Goal: Task Accomplishment & Management: Manage account settings

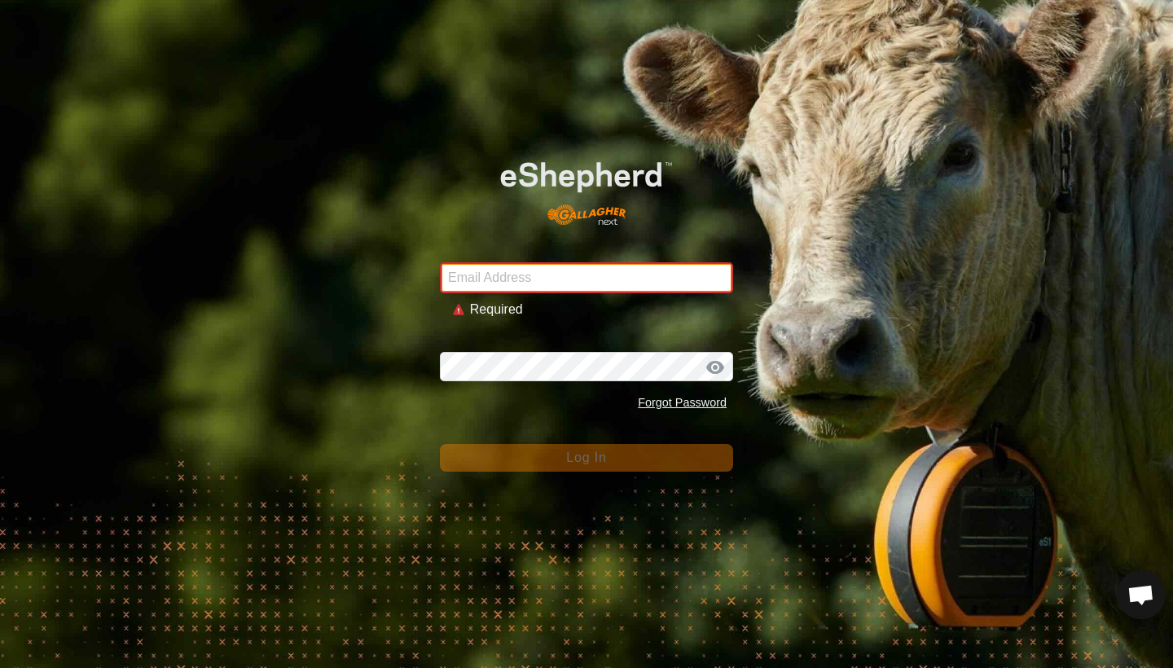
type input "[EMAIL_ADDRESS][DOMAIN_NAME]"
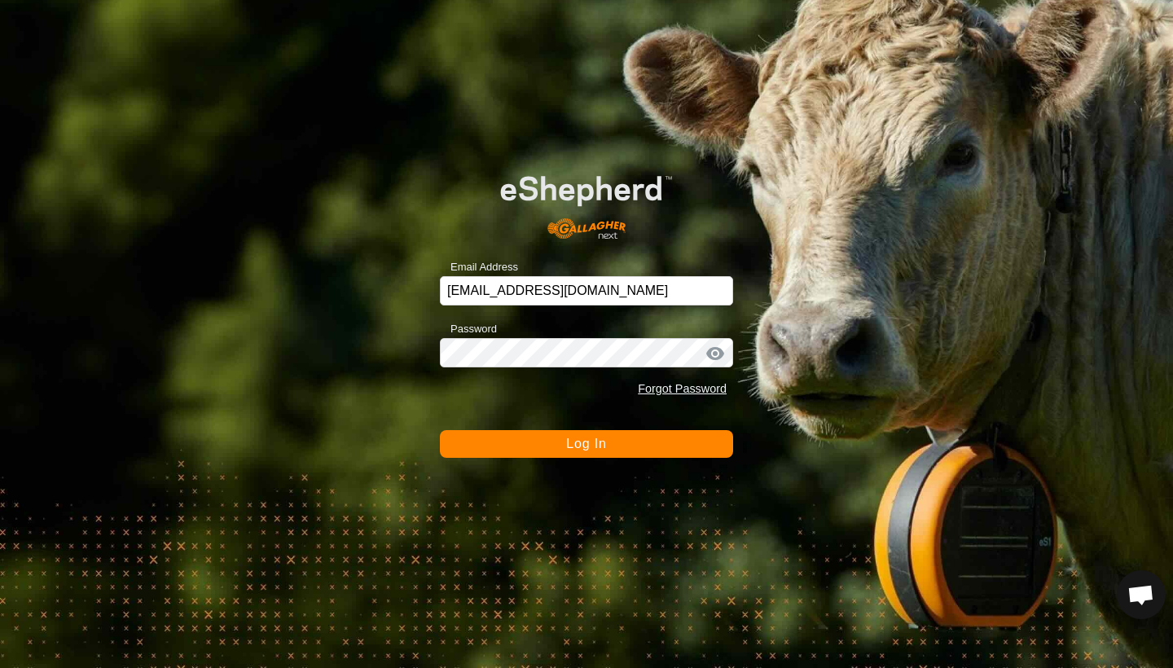
click at [558, 454] on button "Log In" at bounding box center [586, 444] width 293 height 28
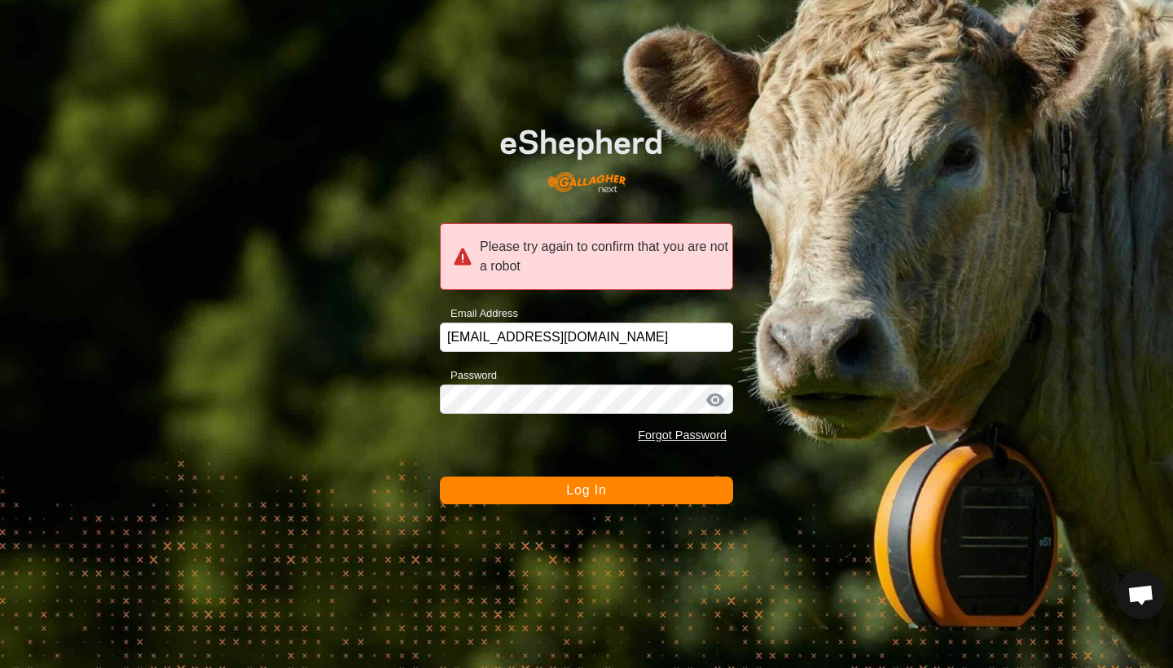
click at [559, 493] on button "Log In" at bounding box center [586, 490] width 293 height 28
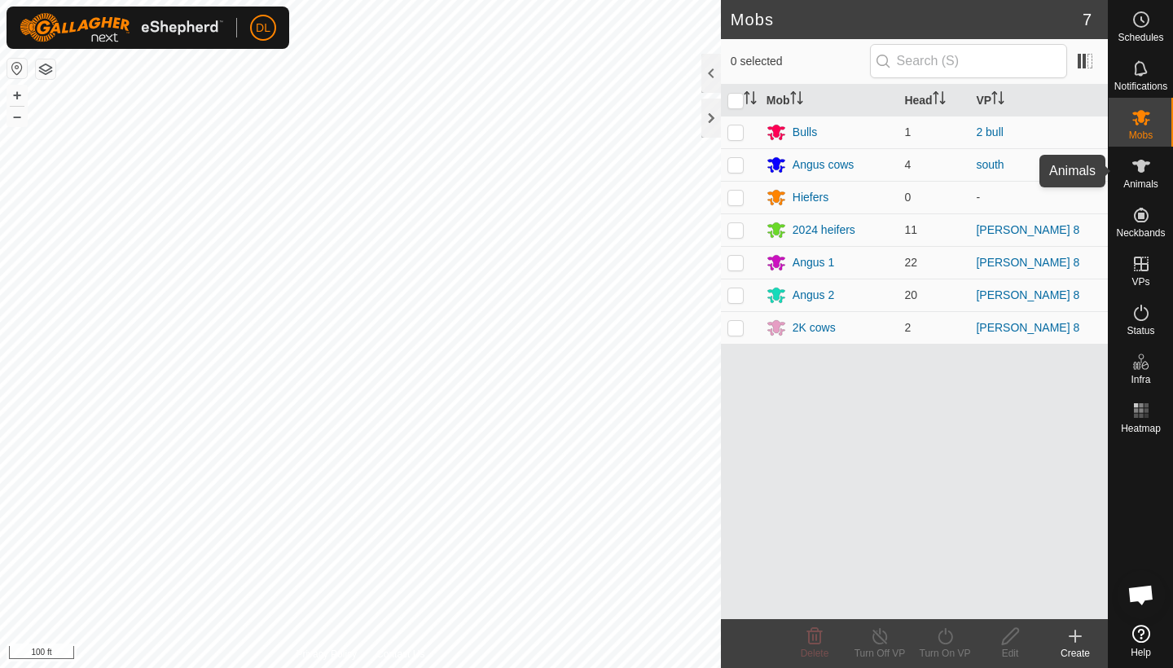
click at [1139, 171] on icon at bounding box center [1141, 166] width 18 height 13
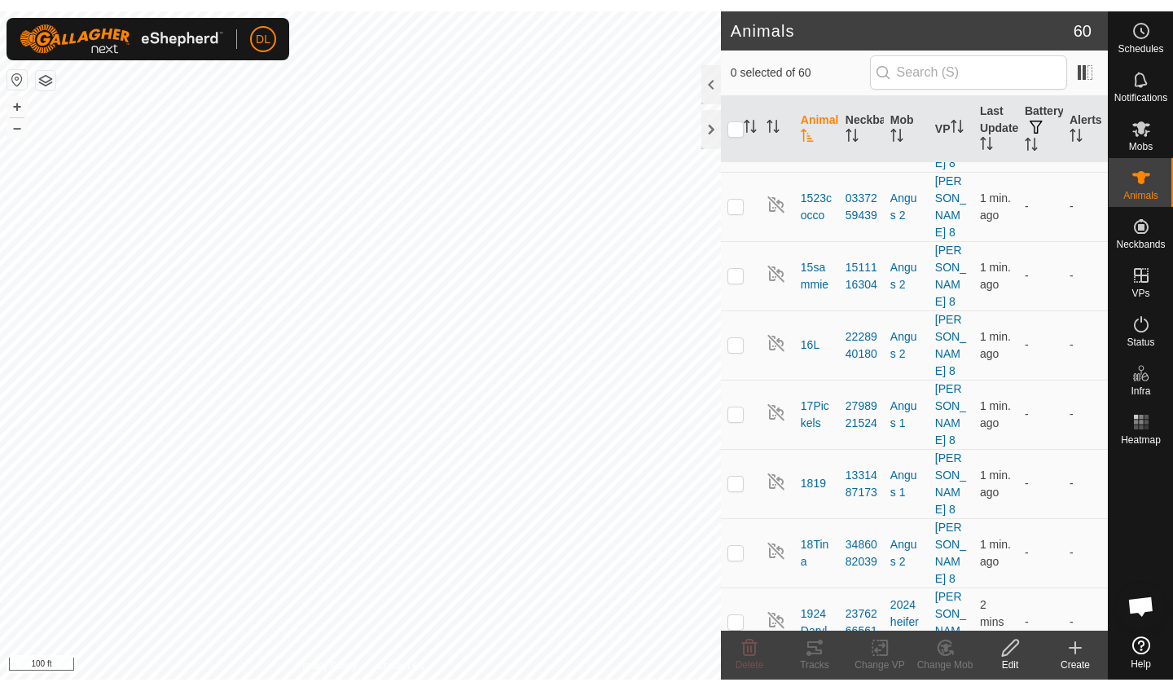
scroll to position [897, 0]
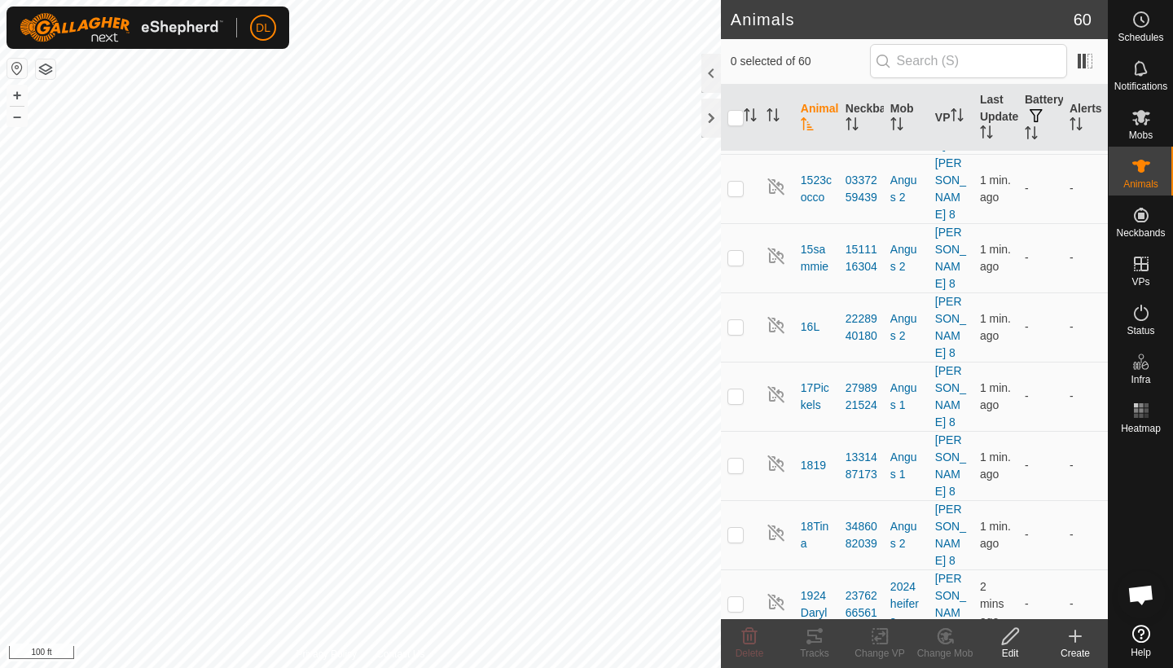
click at [813, 643] on icon at bounding box center [815, 636] width 20 height 20
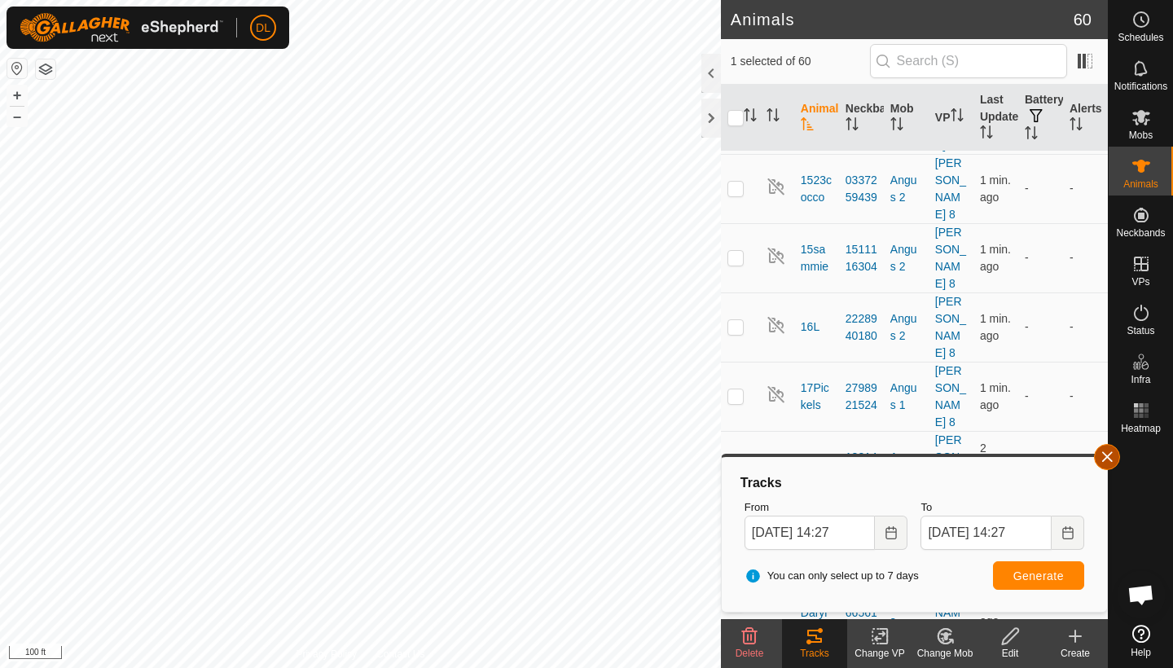
click at [1107, 460] on button "button" at bounding box center [1107, 457] width 26 height 26
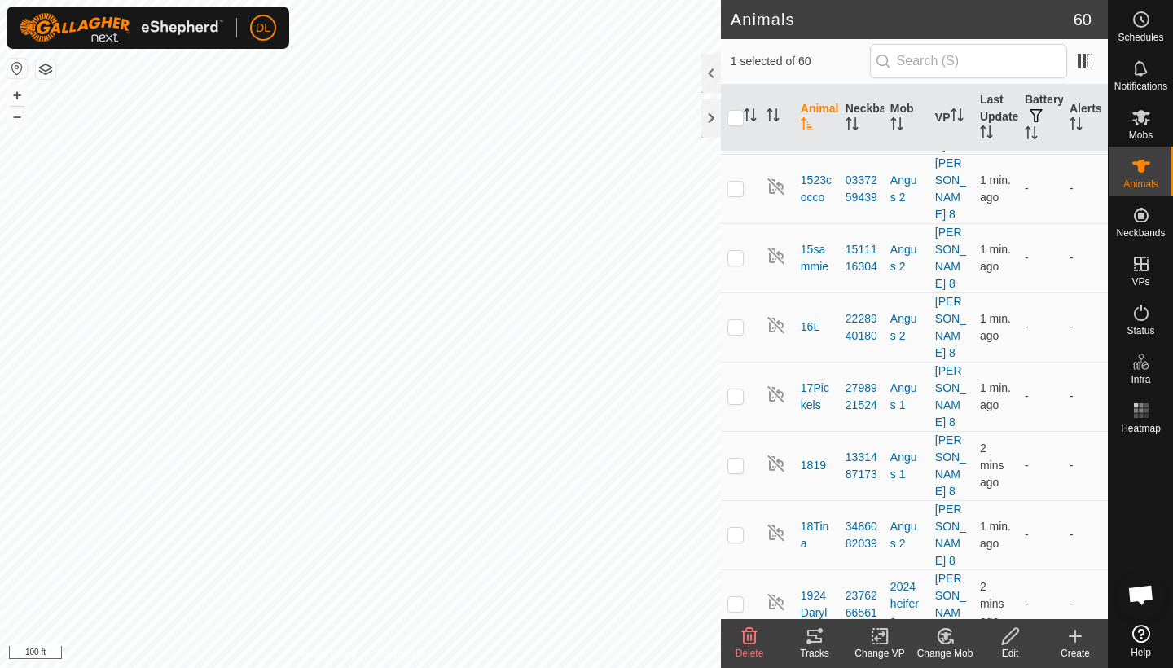
checkbox input "false"
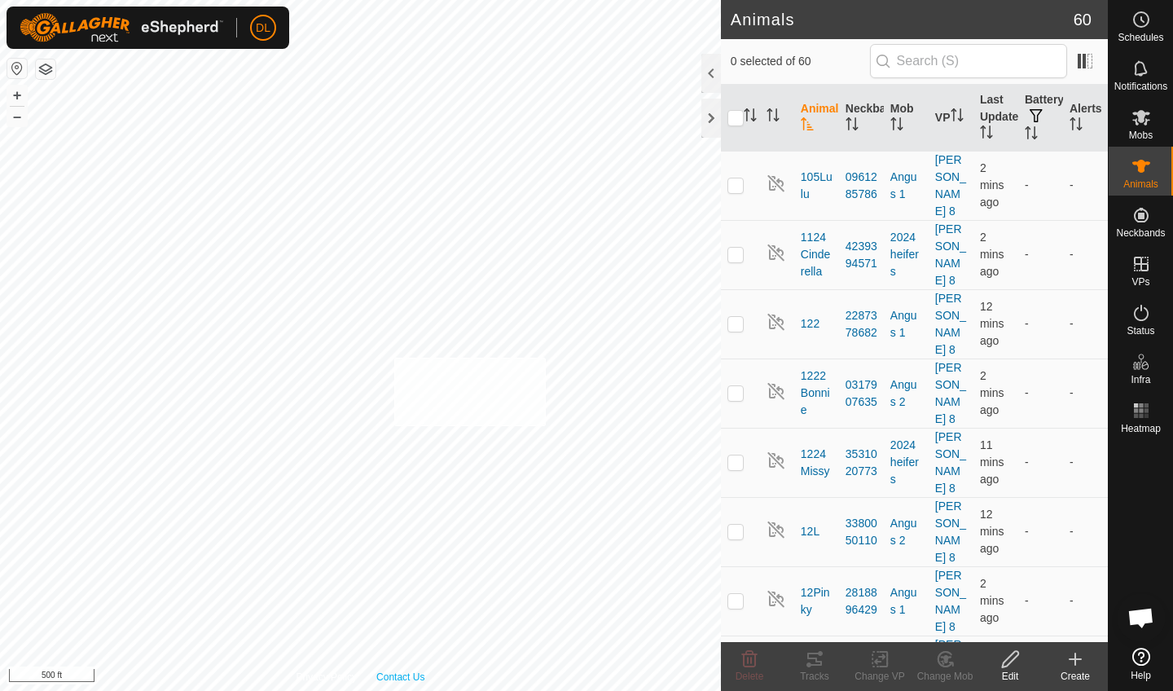
checkbox input "true"
click at [809, 670] on div "Tracks" at bounding box center [814, 676] width 65 height 15
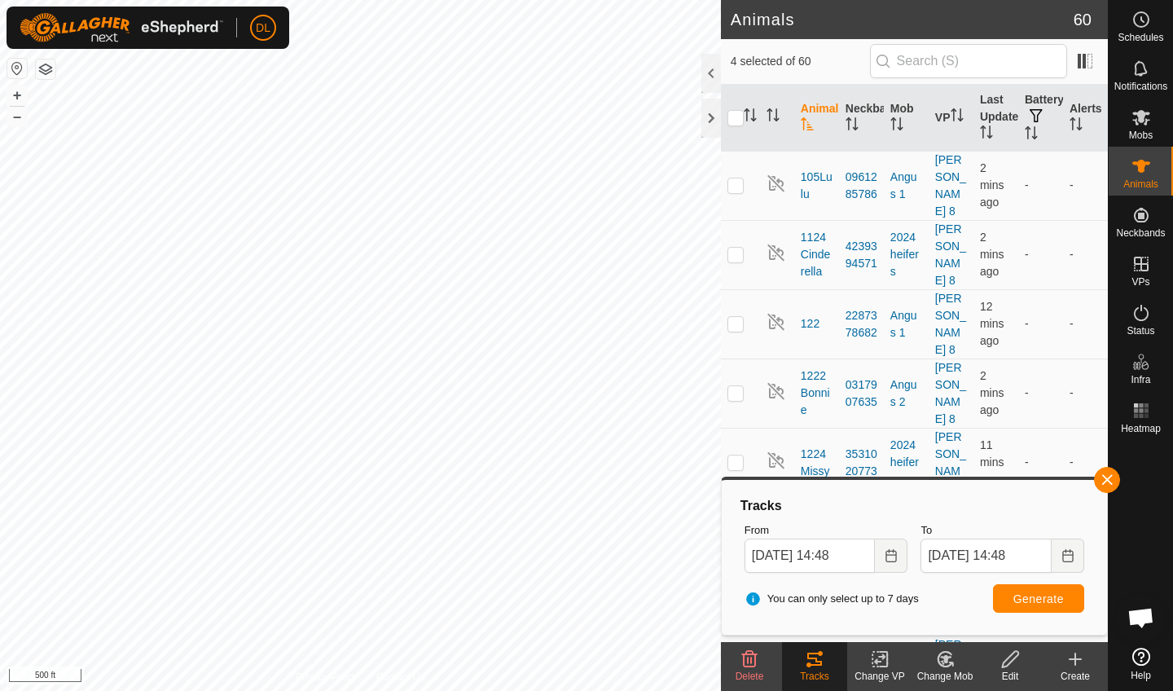
click at [1103, 485] on span "button" at bounding box center [1106, 479] width 13 height 13
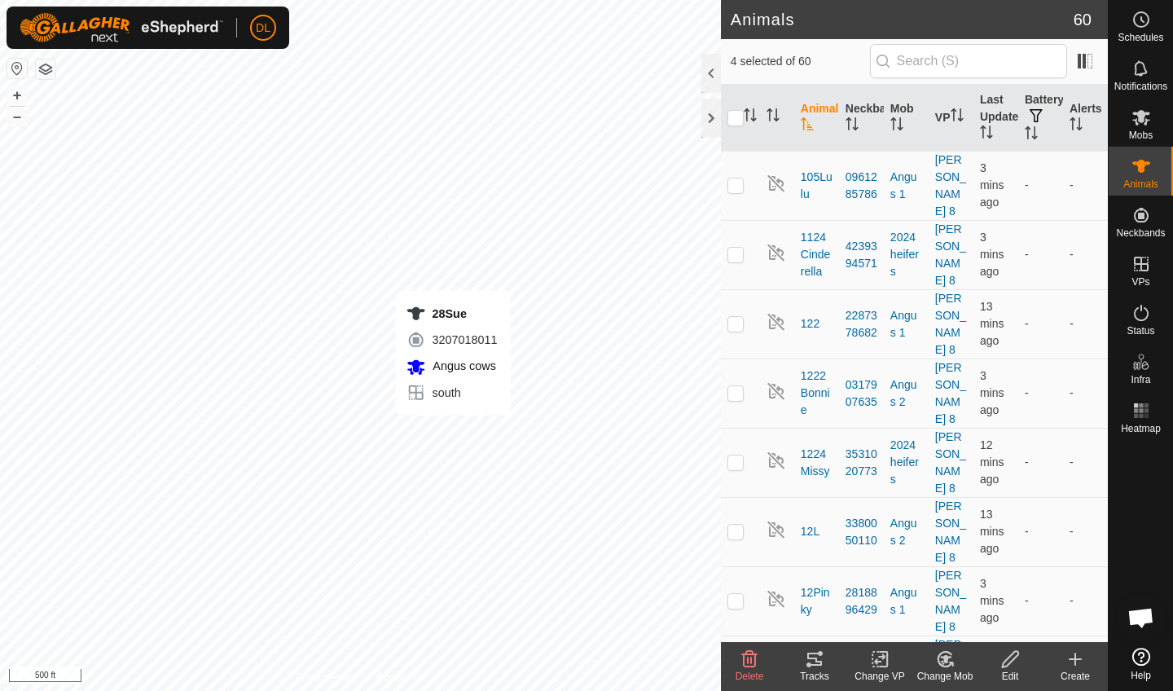
checkbox input "false"
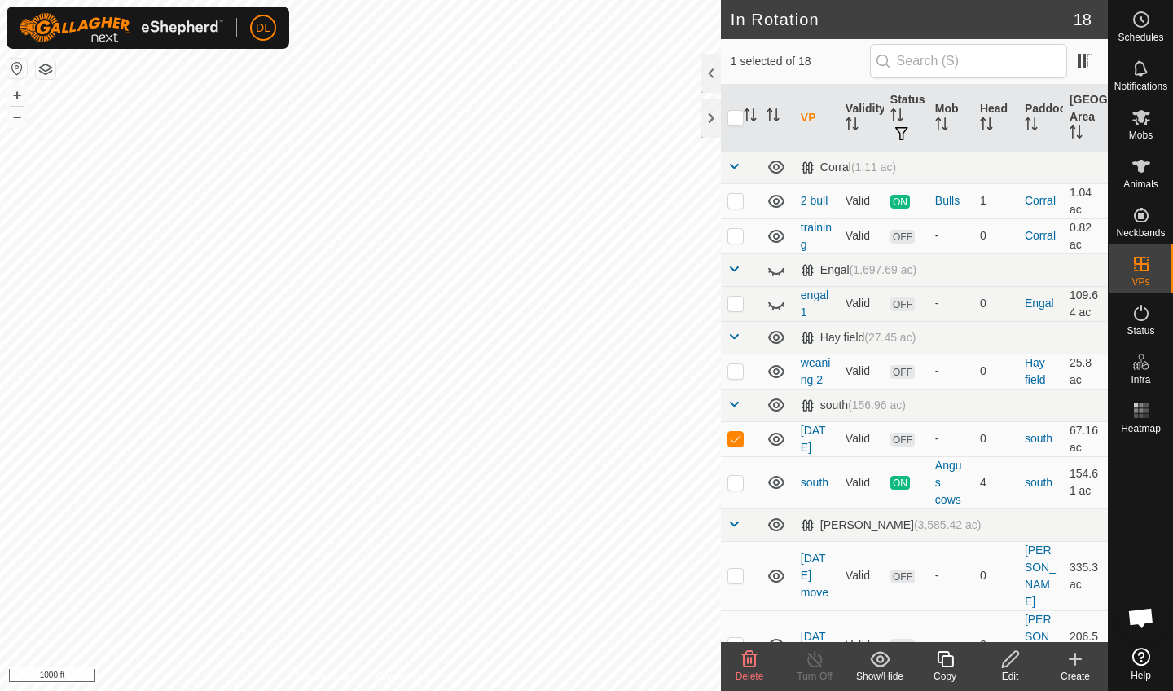
checkbox input "true"
checkbox input "false"
click at [751, 659] on icon at bounding box center [749, 659] width 15 height 16
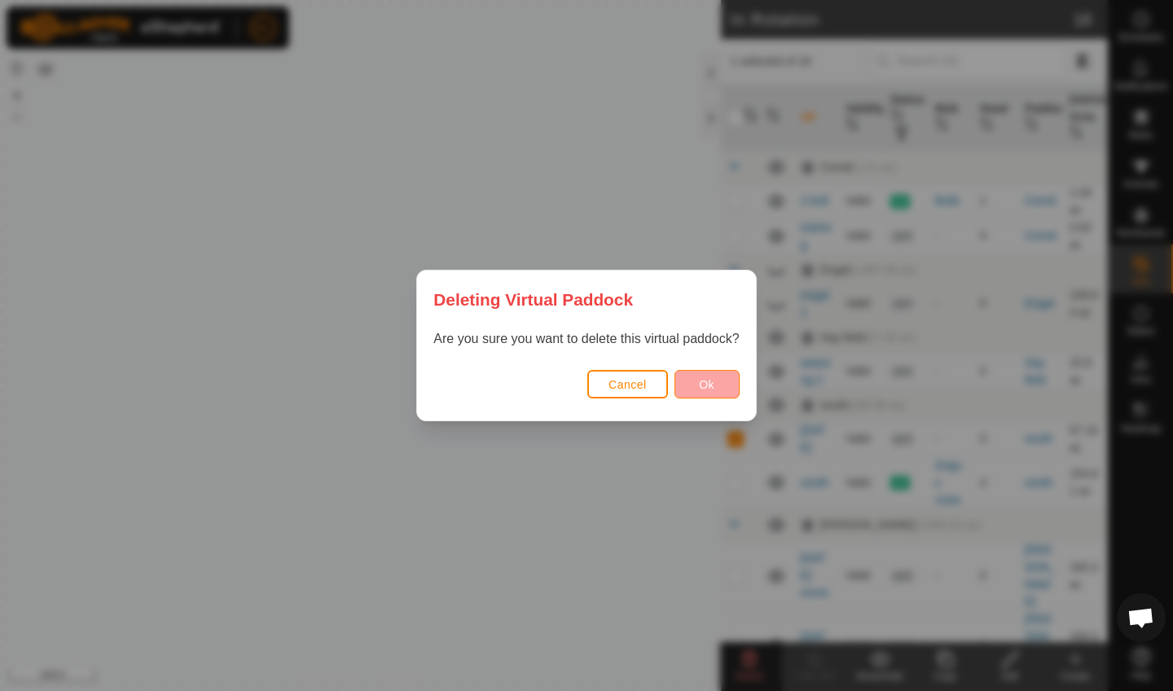
click at [708, 385] on span "Ok" at bounding box center [706, 384] width 15 height 13
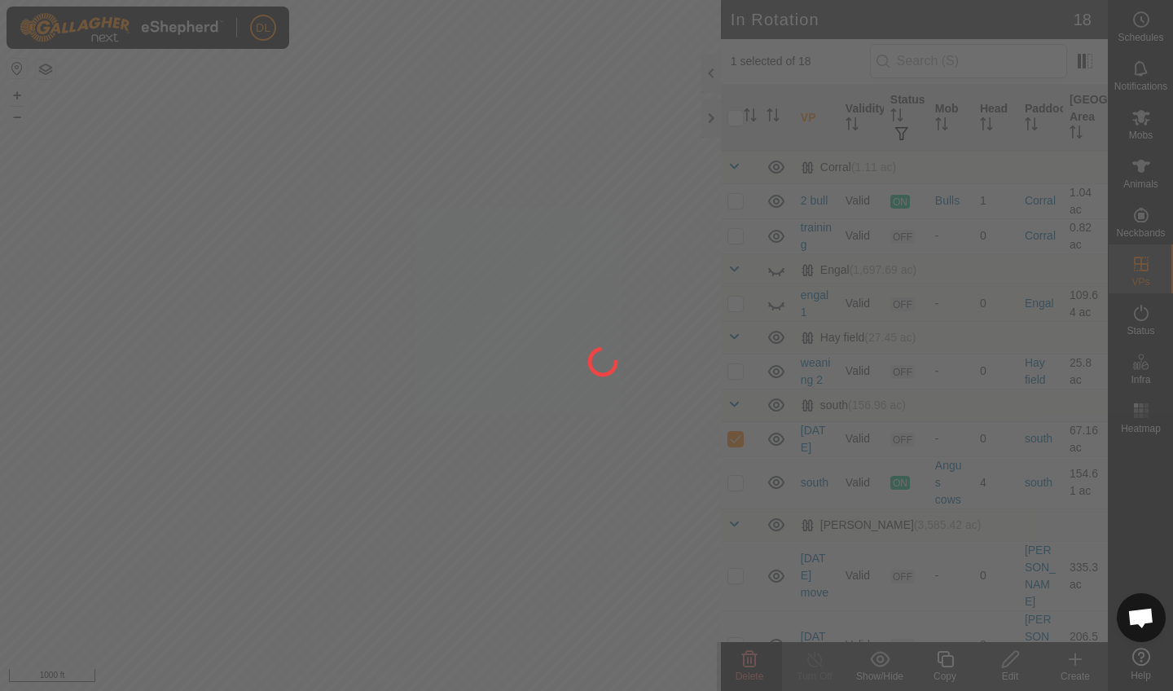
checkbox input "false"
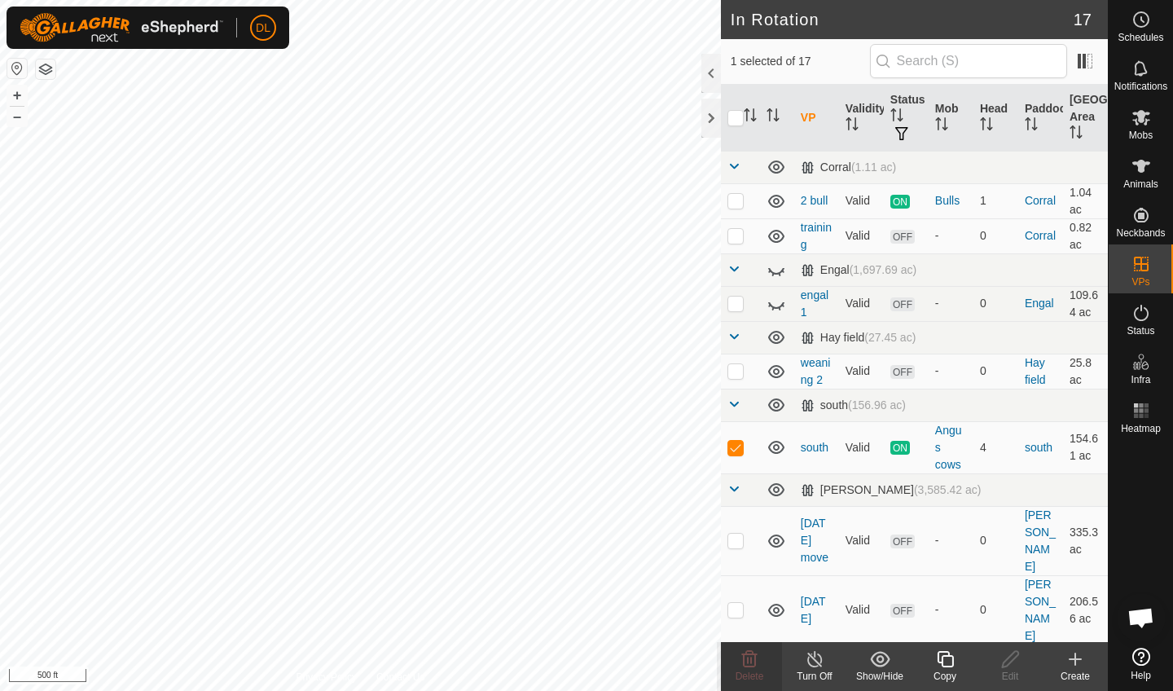
checkbox input "true"
click at [945, 671] on div "Copy" at bounding box center [944, 676] width 65 height 15
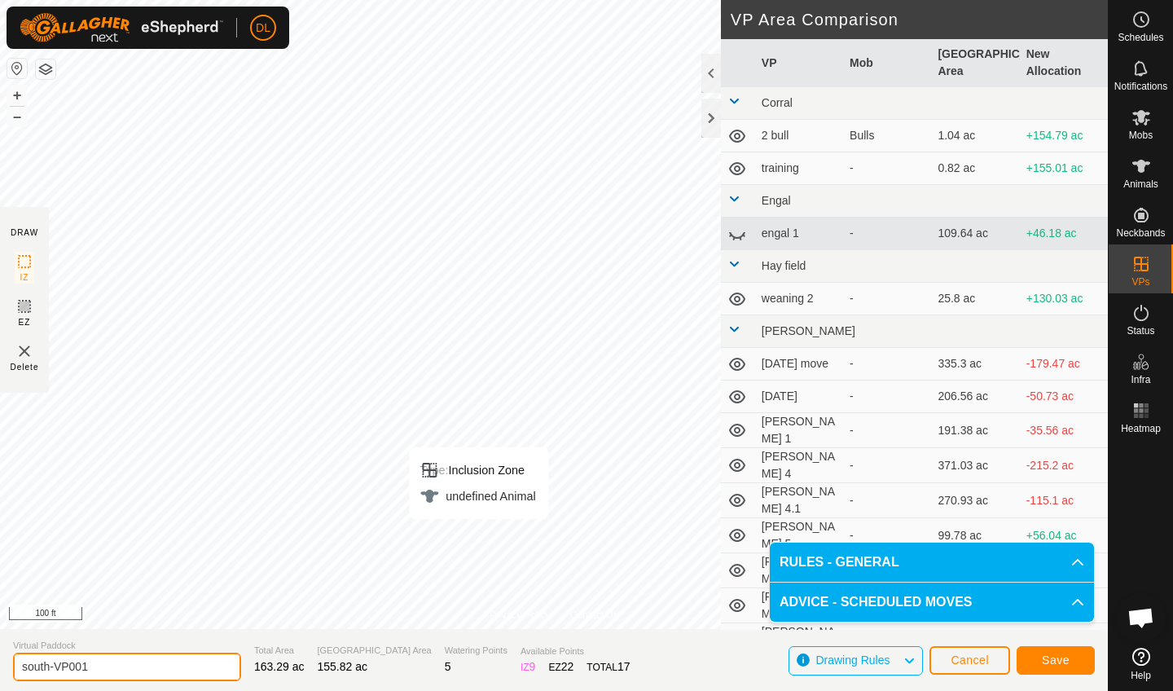
drag, startPoint x: 97, startPoint y: 665, endPoint x: 14, endPoint y: 671, distance: 83.3
click at [14, 671] on input "south-VP001" at bounding box center [127, 666] width 228 height 29
type input "cowboy move"
click at [1055, 660] on span "Save" at bounding box center [1056, 659] width 28 height 13
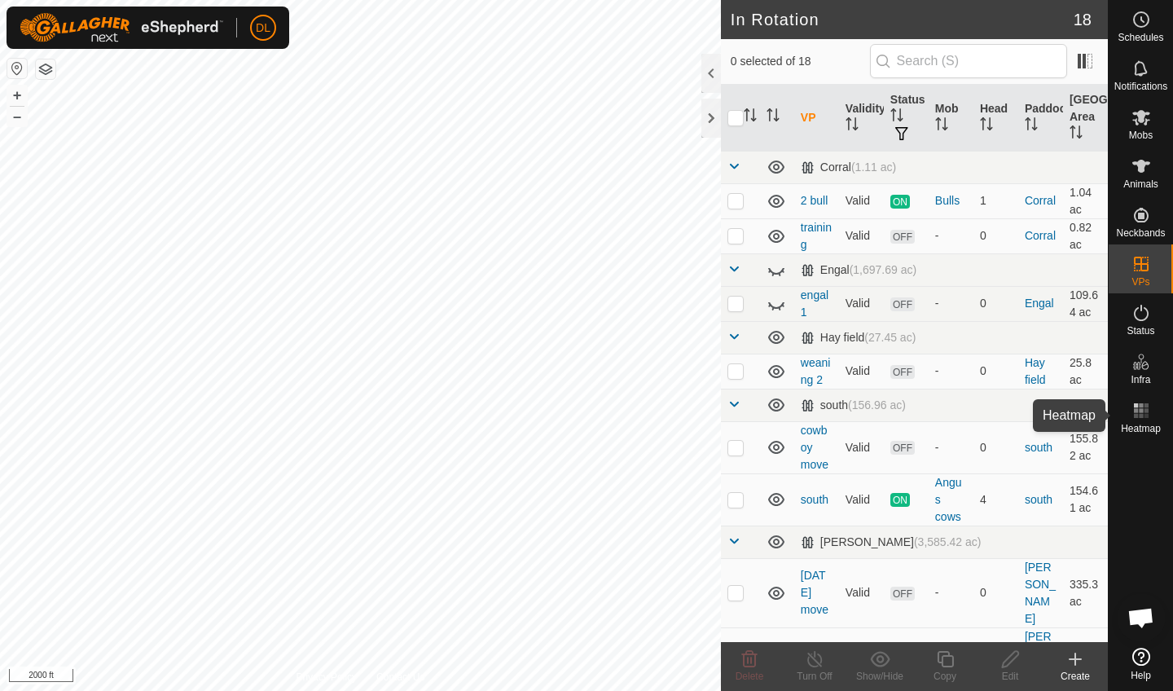
click at [1131, 419] on icon at bounding box center [1141, 411] width 20 height 20
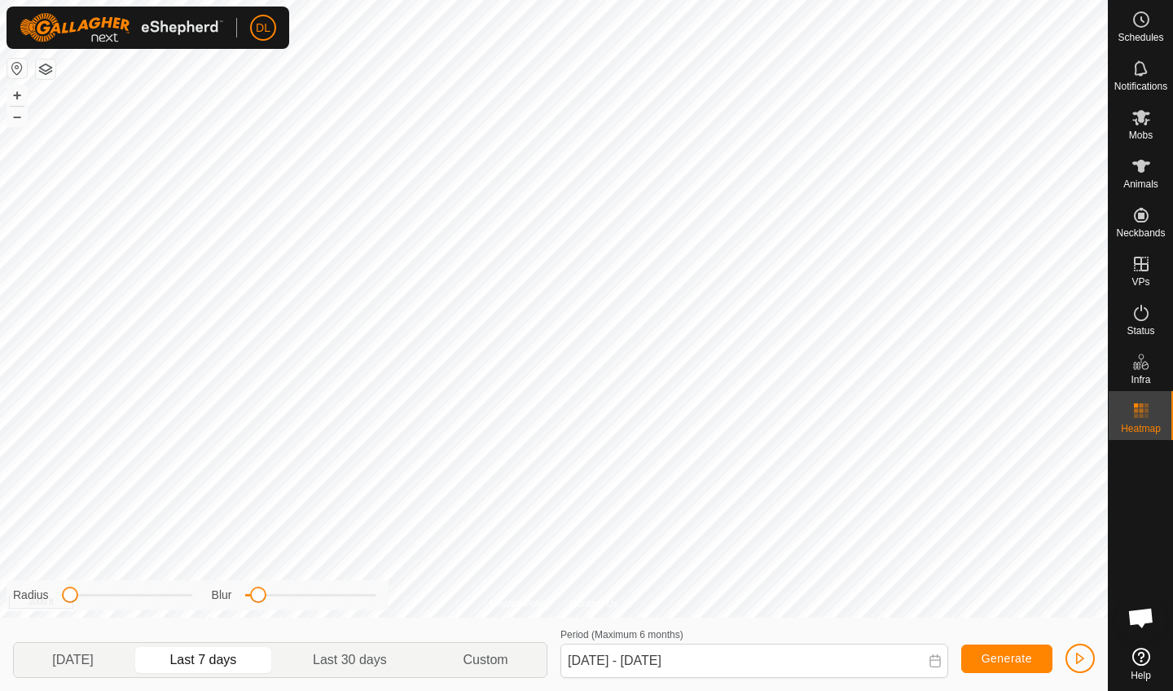
drag, startPoint x: 133, startPoint y: 597, endPoint x: 70, endPoint y: 598, distance: 62.7
click at [70, 598] on span at bounding box center [70, 594] width 16 height 16
drag, startPoint x: 70, startPoint y: 594, endPoint x: 87, endPoint y: 594, distance: 17.1
click at [87, 594] on span at bounding box center [88, 594] width 16 height 16
drag, startPoint x: 254, startPoint y: 600, endPoint x: 294, endPoint y: 597, distance: 40.0
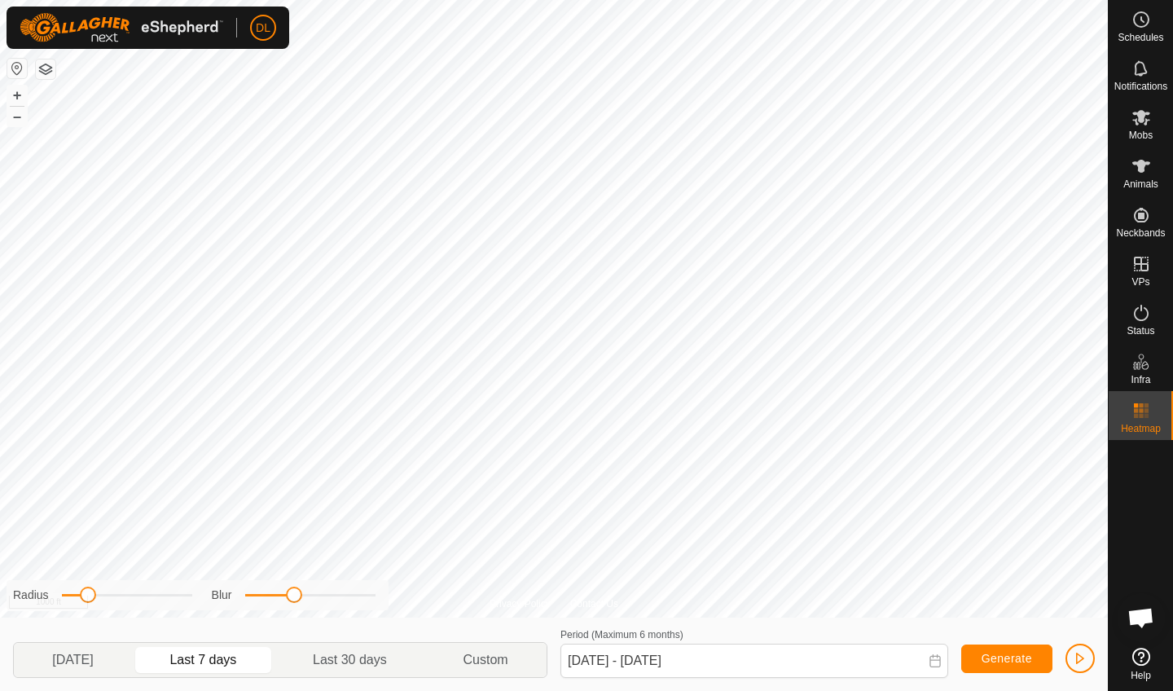
click at [294, 596] on span at bounding box center [294, 594] width 16 height 16
click at [1081, 652] on span "button" at bounding box center [1079, 657] width 13 height 13
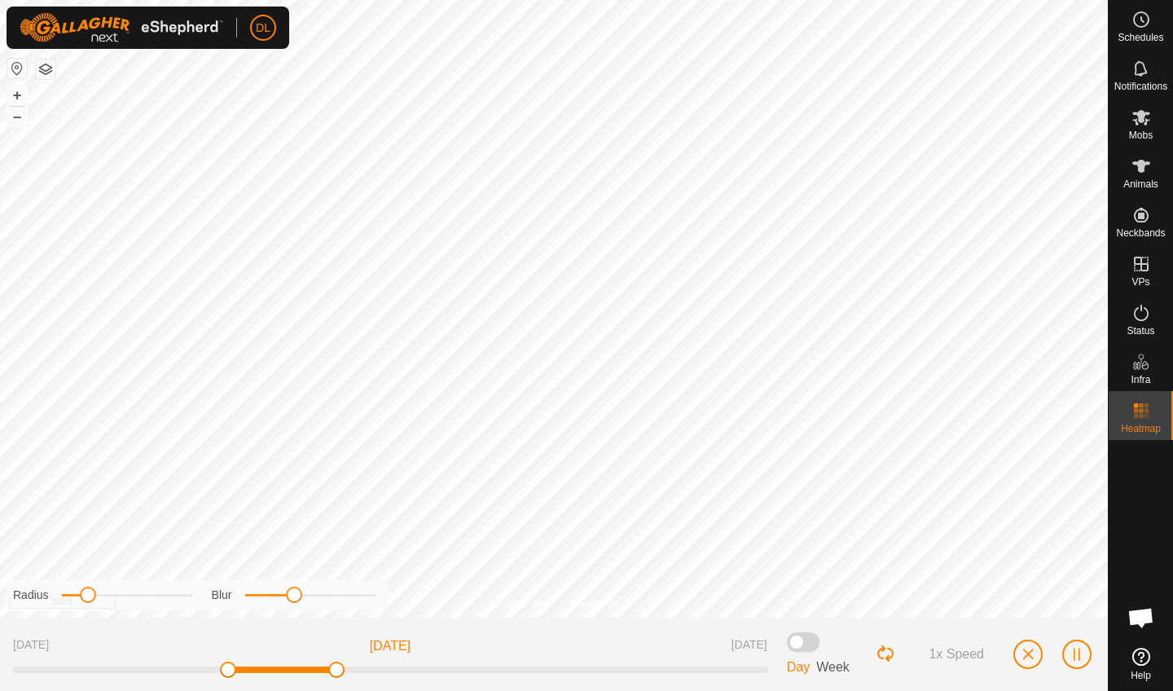
click at [1019, 656] on button "button" at bounding box center [1027, 653] width 29 height 29
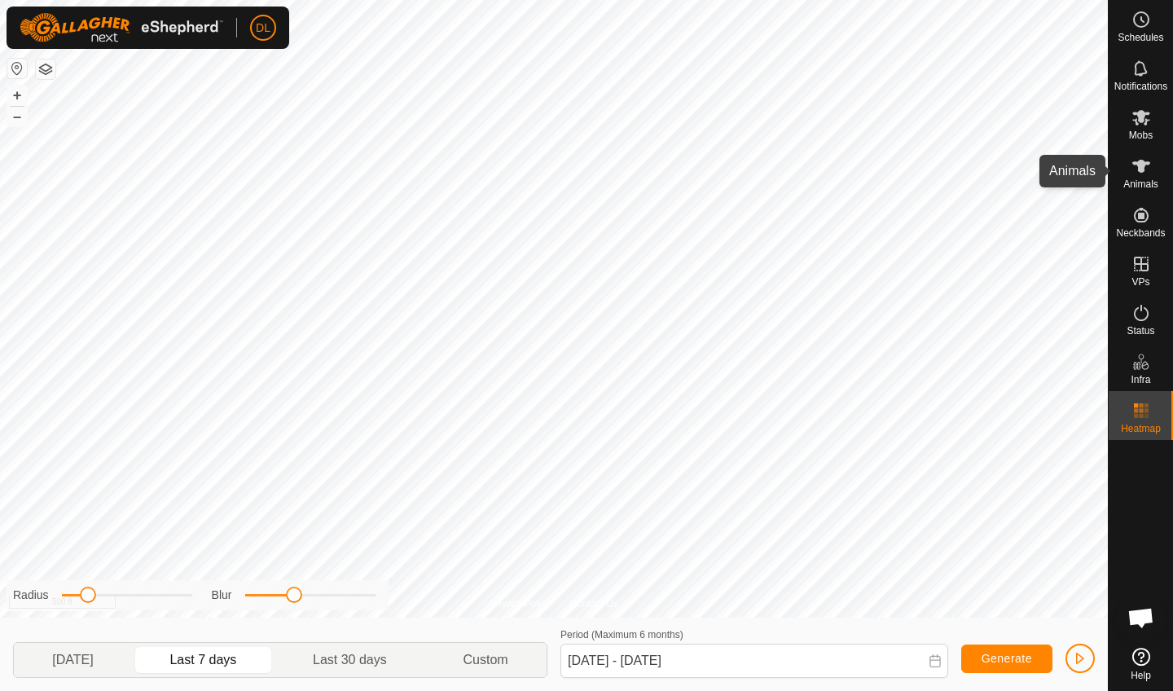
click at [1138, 172] on icon at bounding box center [1141, 166] width 20 height 20
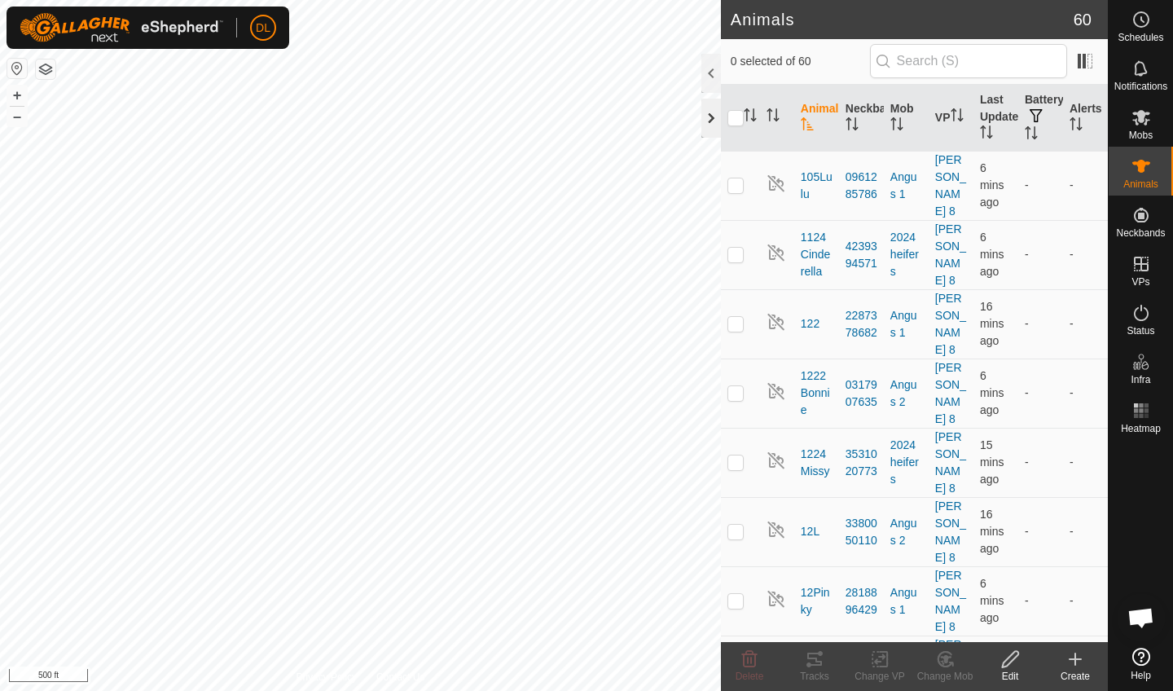
click at [712, 107] on div at bounding box center [711, 118] width 20 height 39
